Goal: Information Seeking & Learning: Compare options

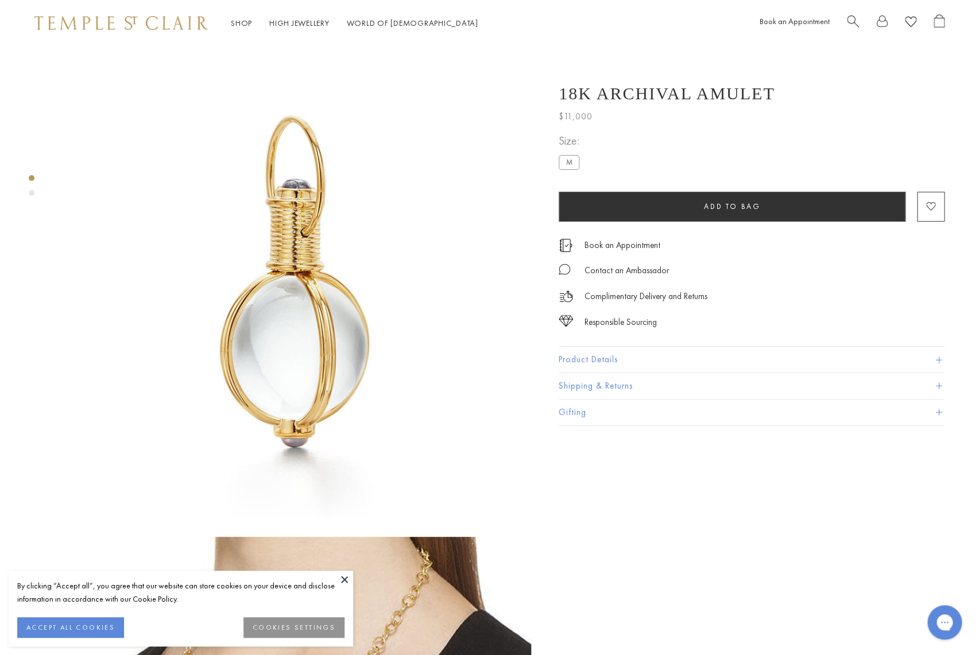
click at [594, 359] on button "Product Details" at bounding box center [752, 360] width 386 height 26
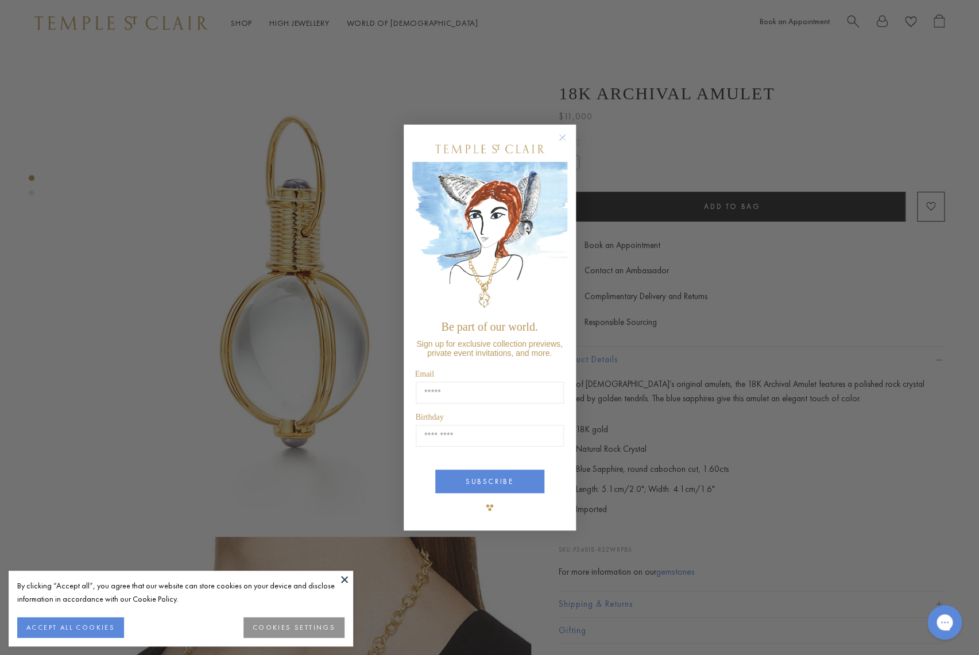
click at [223, 114] on div "Close dialog Be part of our world. Sign up for exclusive collection previews, p…" at bounding box center [489, 327] width 979 height 655
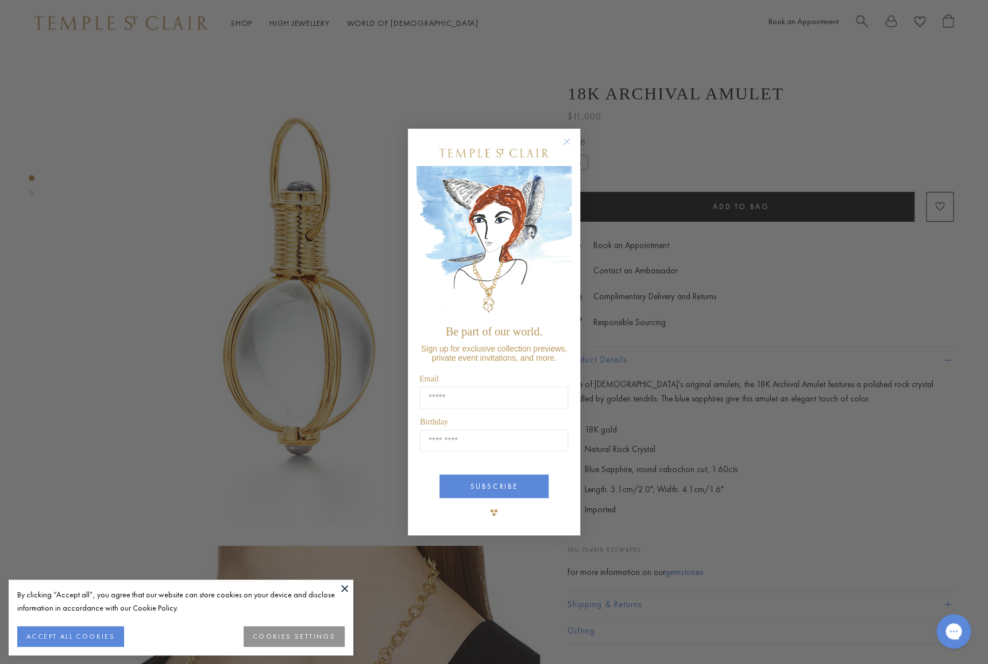
click at [468, 44] on div "Close dialog Be part of our world. Sign up for exclusive collection previews, p…" at bounding box center [494, 332] width 988 height 664
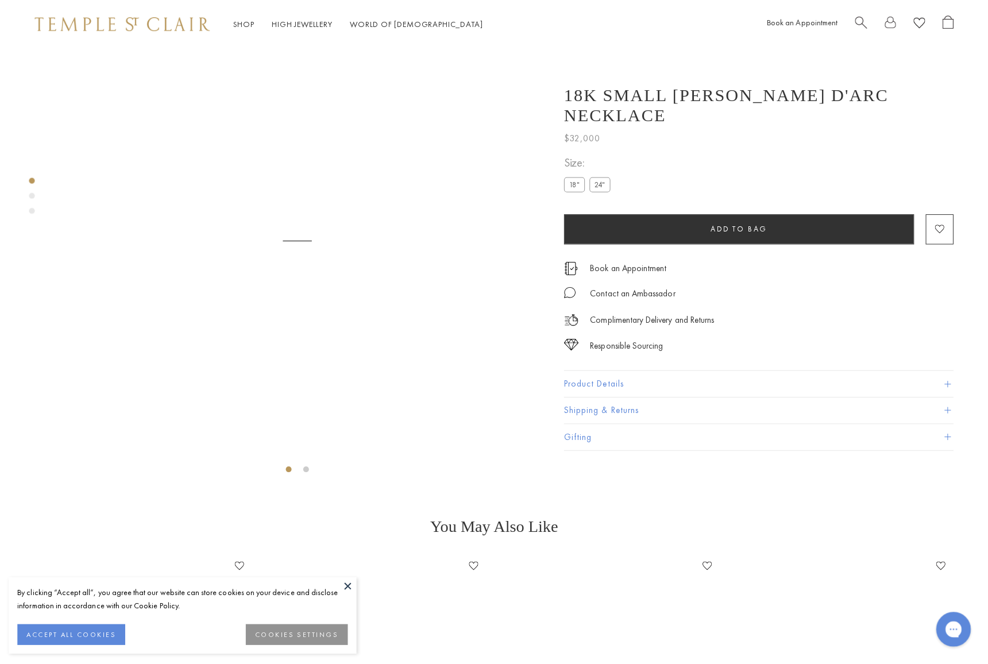
scroll to position [46, 0]
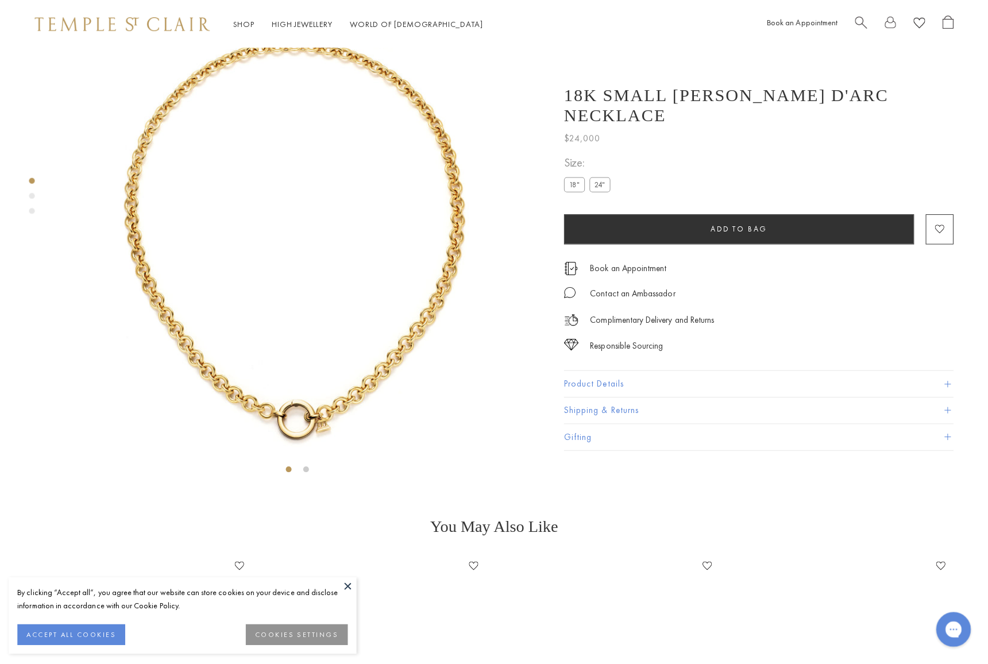
scroll to position [46, 0]
